Goal: Information Seeking & Learning: Get advice/opinions

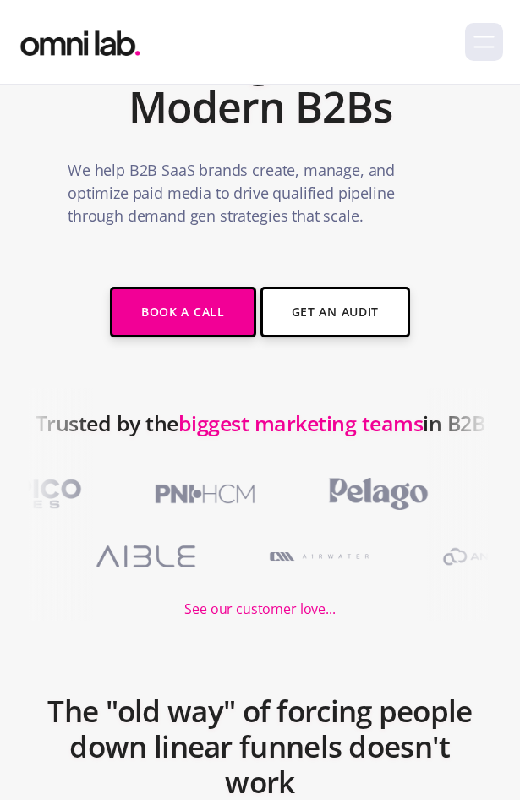
scroll to position [254, 0]
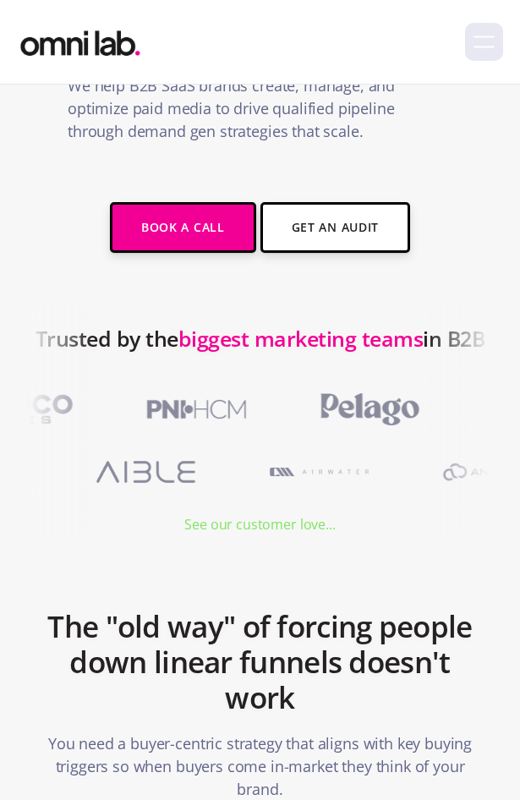
click at [252, 525] on div "See our customer love..." at bounding box center [259, 524] width 151 height 23
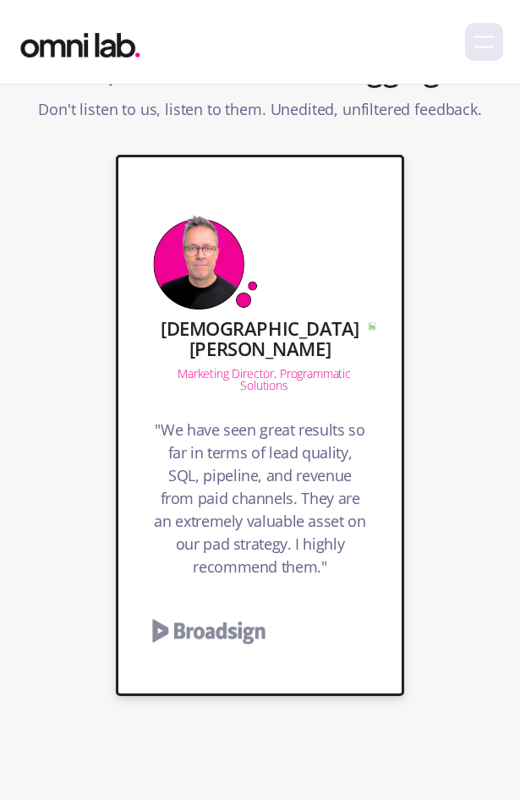
scroll to position [254, 0]
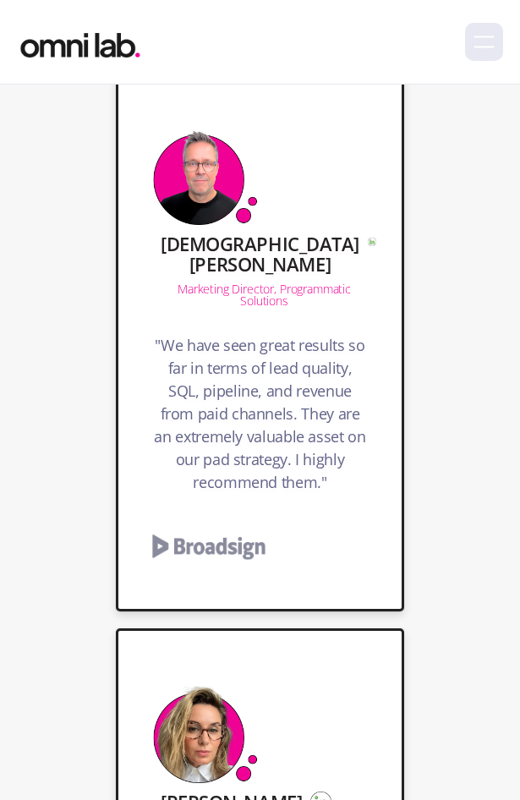
click at [368, 246] on img at bounding box center [372, 242] width 8 height 8
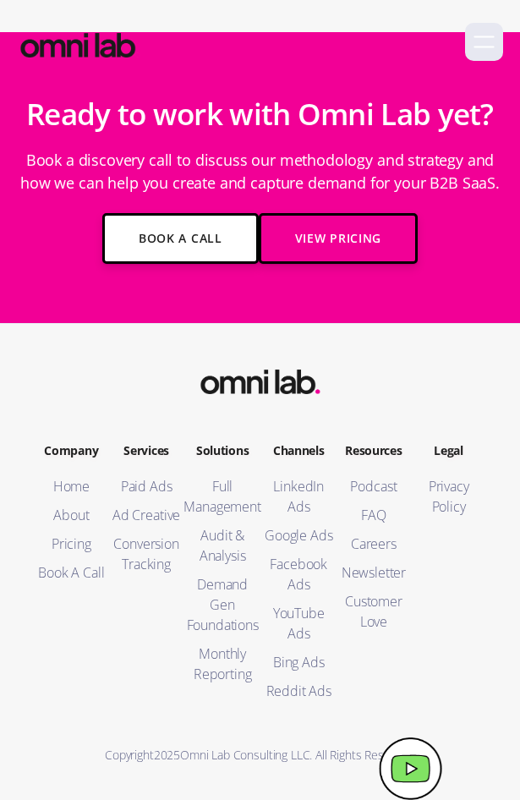
scroll to position [13694, 0]
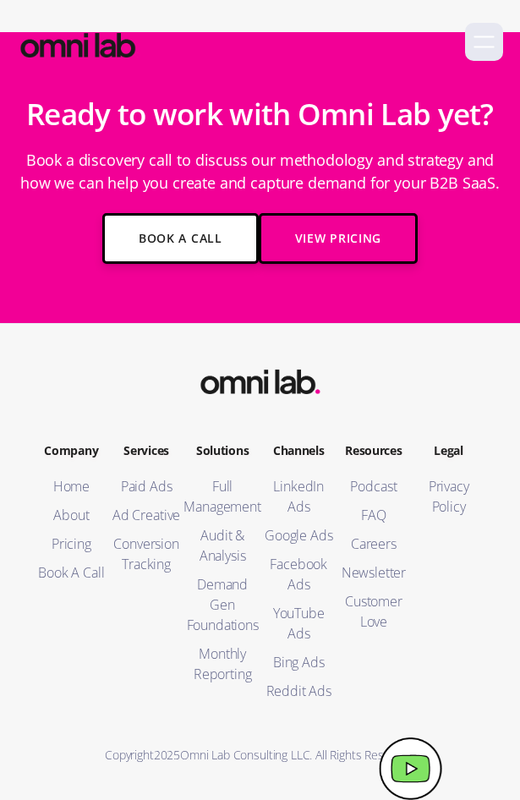
scroll to position [12594, 0]
